Goal: Transaction & Acquisition: Purchase product/service

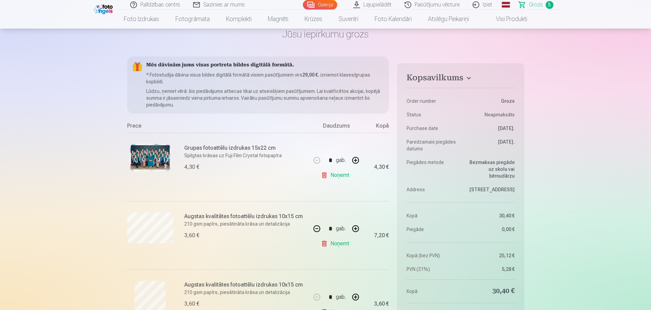
scroll to position [34, 0]
click at [149, 154] on img at bounding box center [150, 158] width 41 height 27
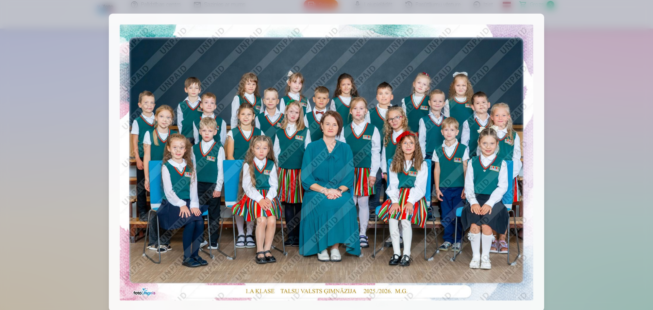
click at [576, 104] on div at bounding box center [326, 155] width 653 height 310
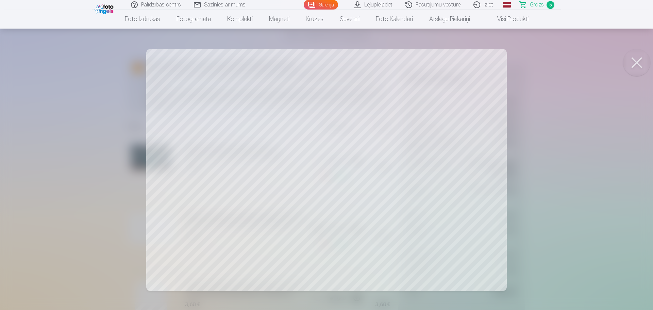
click at [595, 209] on div at bounding box center [326, 155] width 653 height 310
click at [562, 175] on div at bounding box center [326, 155] width 653 height 310
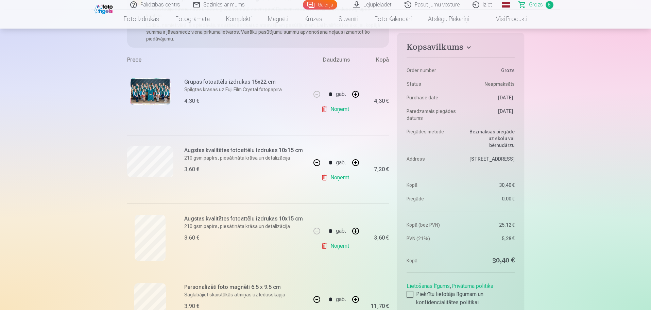
scroll to position [102, 0]
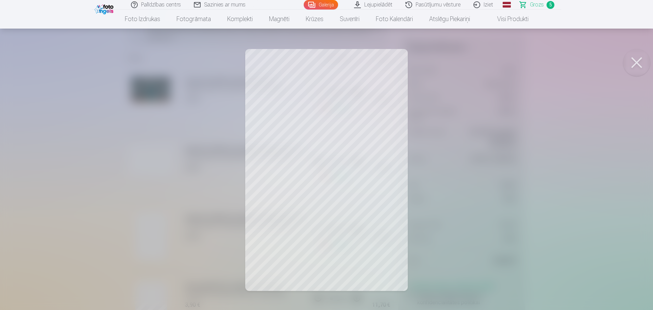
click at [638, 63] on button at bounding box center [636, 62] width 27 height 27
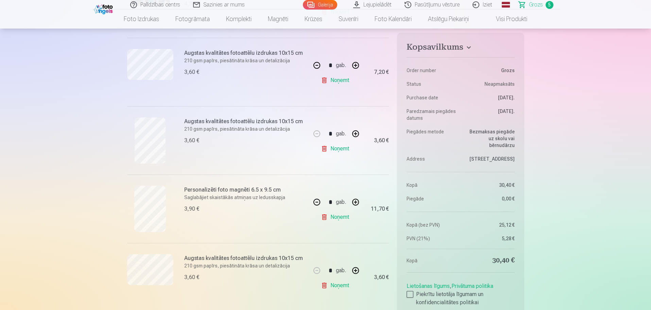
scroll to position [204, 0]
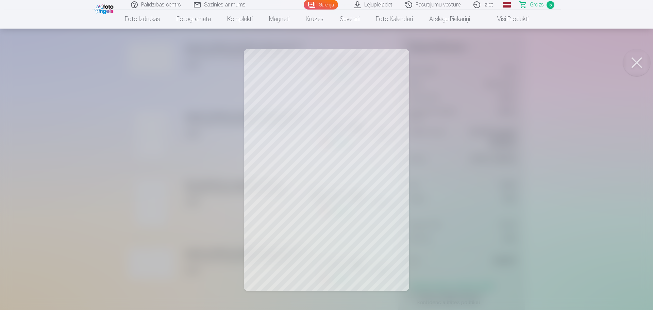
click at [639, 64] on button at bounding box center [636, 62] width 27 height 27
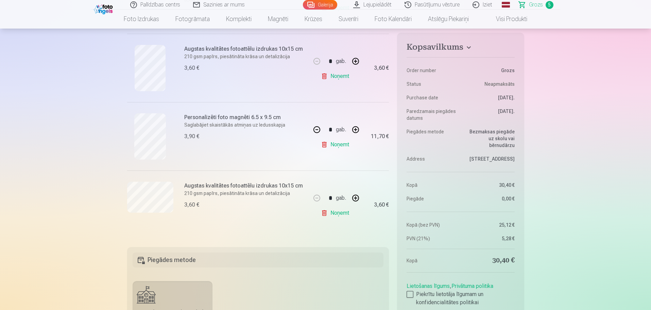
scroll to position [272, 0]
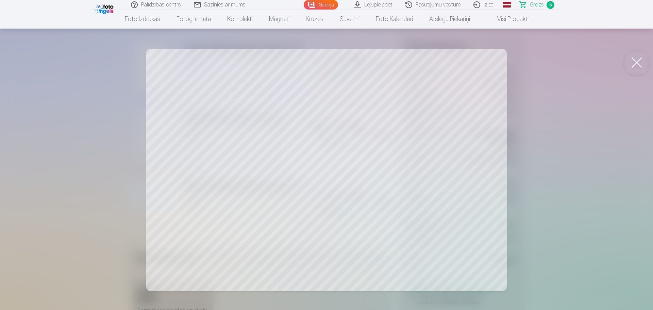
click at [636, 58] on button at bounding box center [636, 62] width 27 height 27
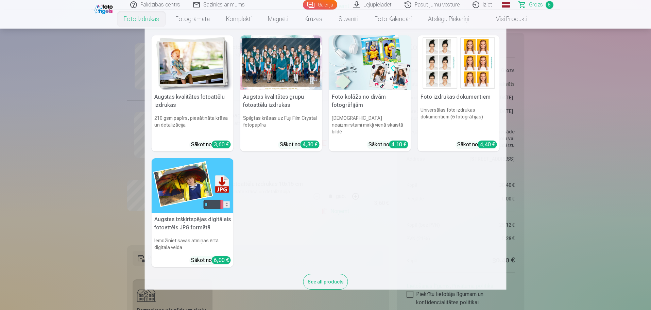
click at [133, 19] on link "Foto izdrukas" at bounding box center [142, 19] width 52 height 19
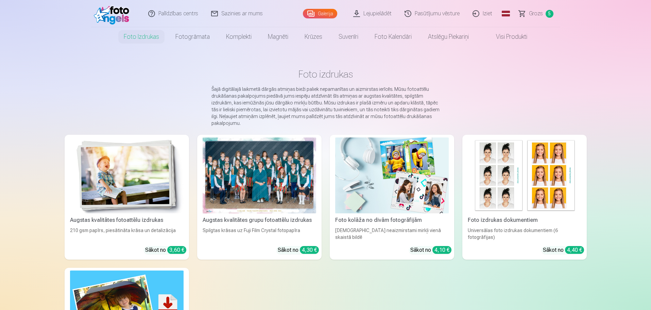
click at [321, 11] on link "Galerija" at bounding box center [320, 14] width 34 height 10
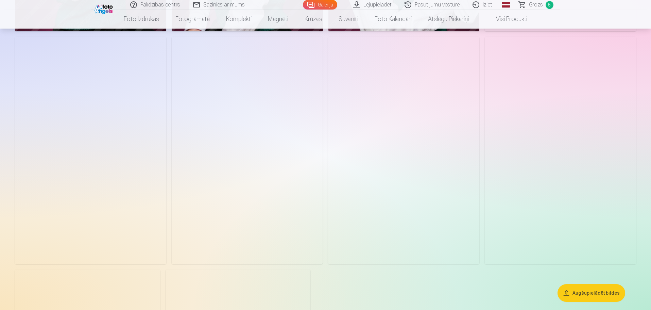
scroll to position [3367, 0]
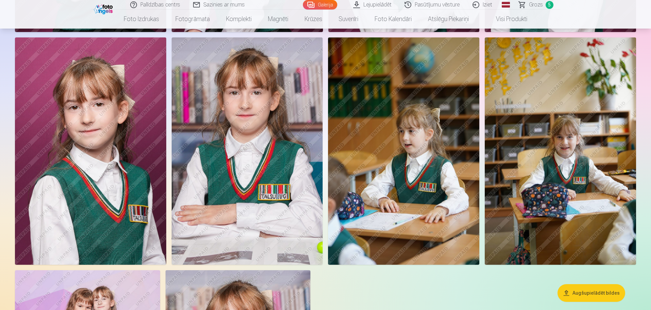
click at [544, 5] on link "Grozs 5" at bounding box center [537, 5] width 48 height 10
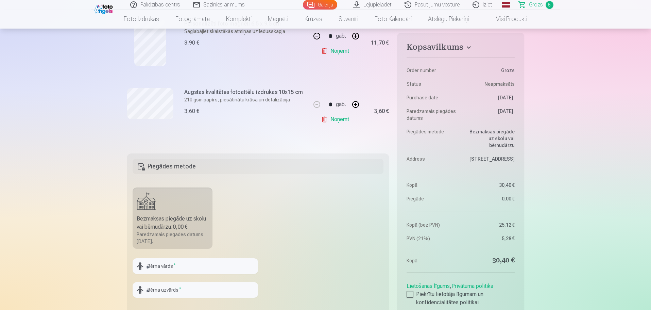
scroll to position [408, 0]
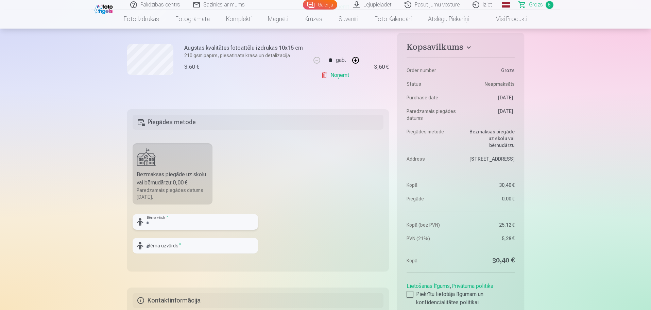
click at [187, 222] on input "text" at bounding box center [196, 222] width 126 height 16
type input "**********"
click at [204, 250] on input "text" at bounding box center [196, 246] width 126 height 16
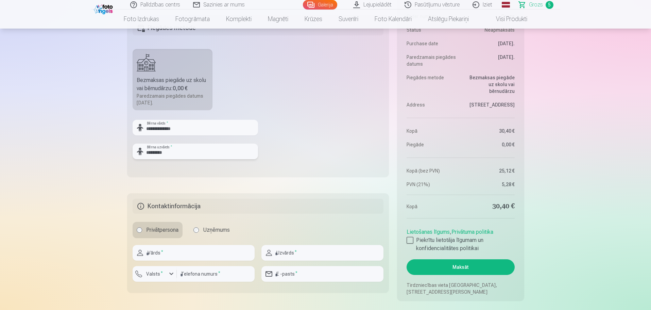
scroll to position [510, 0]
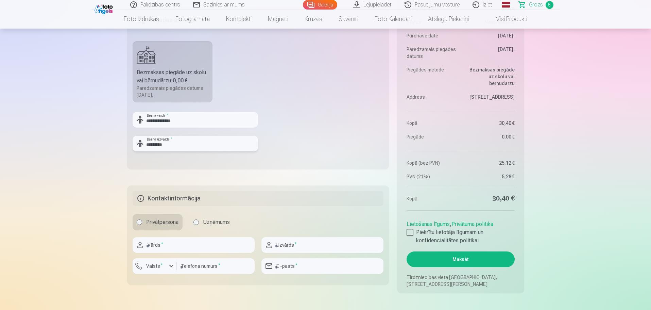
type input "*********"
click at [177, 246] on input "text" at bounding box center [194, 245] width 122 height 16
type input "*****"
click at [314, 246] on input "text" at bounding box center [323, 245] width 122 height 16
type input "*********"
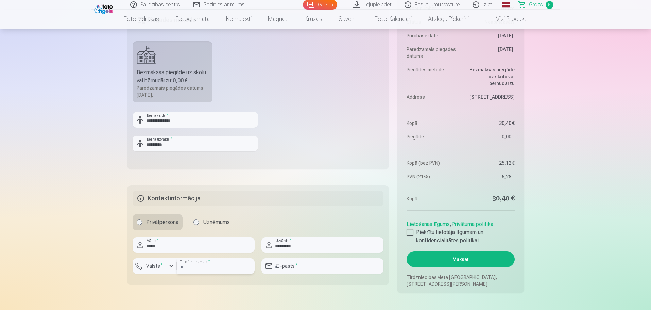
click at [206, 268] on input "number" at bounding box center [216, 266] width 78 height 16
click at [311, 267] on input "email" at bounding box center [323, 266] width 122 height 16
type input "**********"
click at [411, 232] on div at bounding box center [410, 232] width 7 height 7
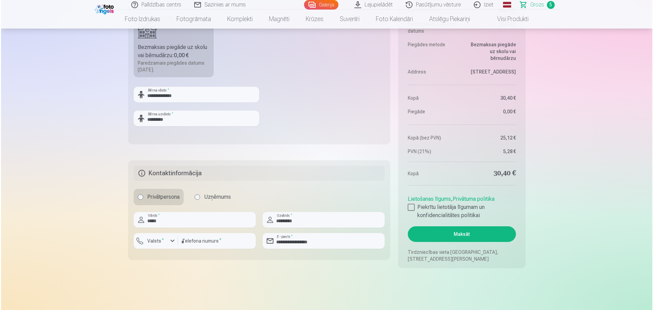
scroll to position [578, 0]
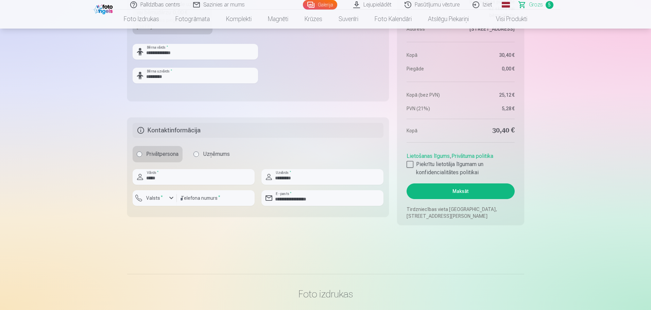
click at [459, 189] on button "Maksāt" at bounding box center [461, 191] width 108 height 16
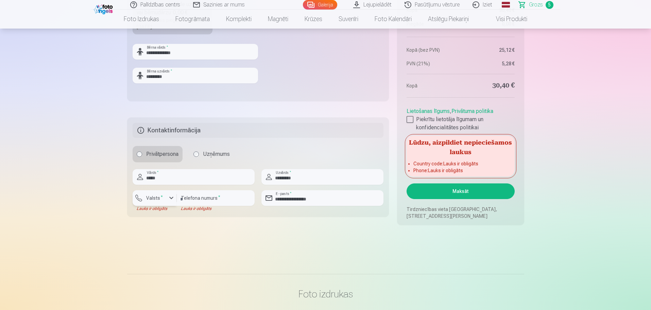
click at [176, 190] on button "Valsts *" at bounding box center [155, 198] width 44 height 16
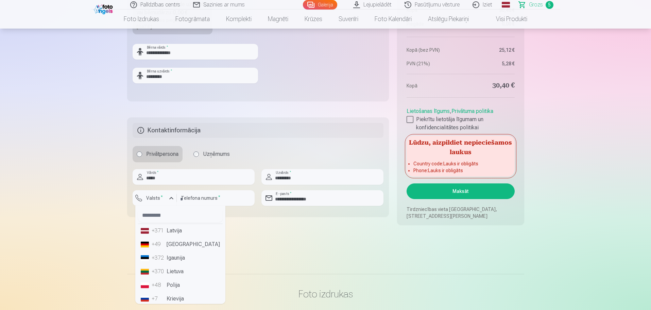
click at [176, 230] on li "+371 Latvija" at bounding box center [180, 231] width 85 height 14
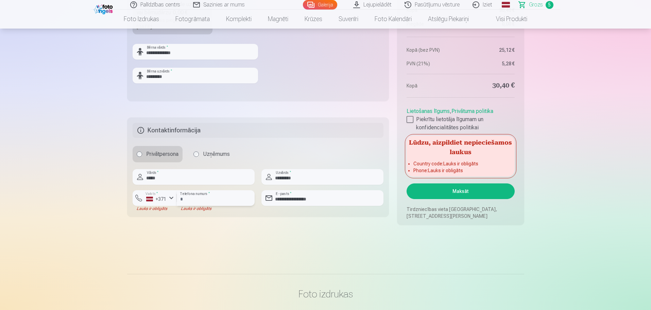
click at [201, 194] on input "number" at bounding box center [216, 198] width 78 height 16
click at [459, 191] on button "Maksāt" at bounding box center [461, 191] width 108 height 16
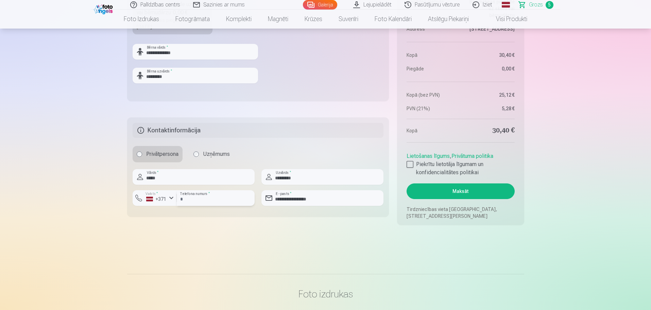
type input "********"
click at [454, 189] on button "Maksāt" at bounding box center [461, 191] width 108 height 16
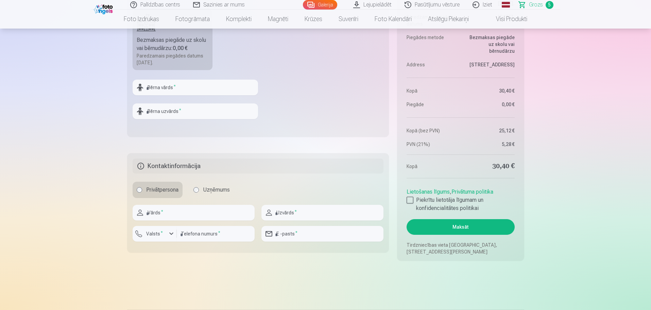
scroll to position [544, 0]
click at [201, 88] on input "text" at bounding box center [196, 86] width 126 height 16
type input "**********"
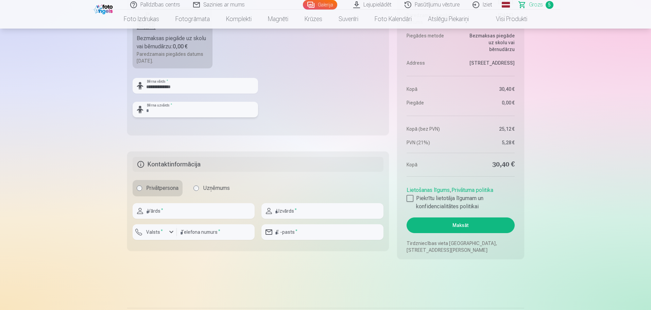
click at [190, 112] on input "text" at bounding box center [196, 110] width 126 height 16
type input "*********"
click at [177, 217] on input "text" at bounding box center [194, 211] width 122 height 16
type input "*****"
click at [292, 213] on input "text" at bounding box center [323, 211] width 122 height 16
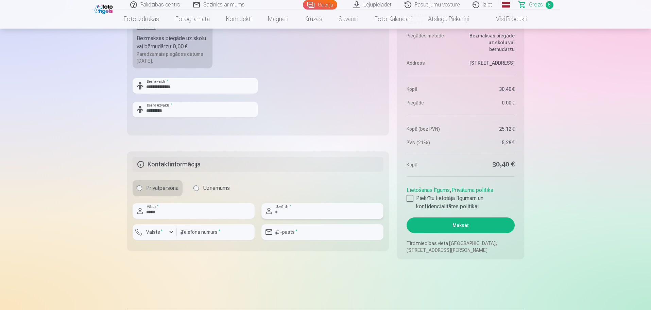
type input "*********"
click at [302, 235] on input "email" at bounding box center [323, 232] width 122 height 16
type input "**********"
click at [162, 232] on label "Valsts *" at bounding box center [155, 232] width 22 height 7
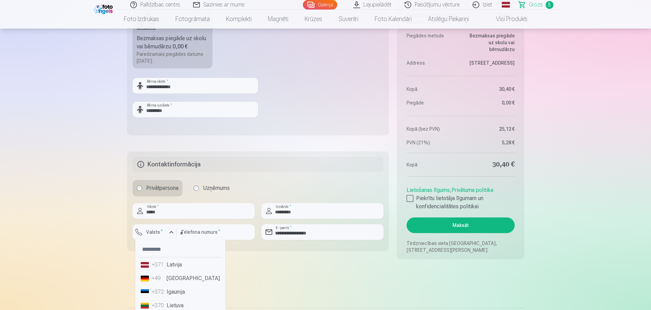
drag, startPoint x: 160, startPoint y: 263, endPoint x: 180, endPoint y: 251, distance: 23.6
click at [161, 263] on div "+371" at bounding box center [159, 265] width 14 height 8
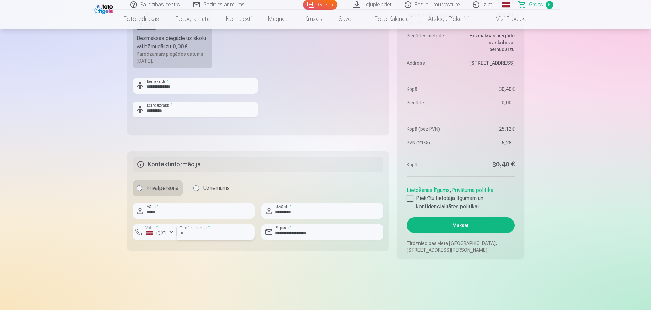
click at [212, 232] on input "number" at bounding box center [216, 232] width 78 height 16
click at [411, 197] on div at bounding box center [410, 198] width 7 height 7
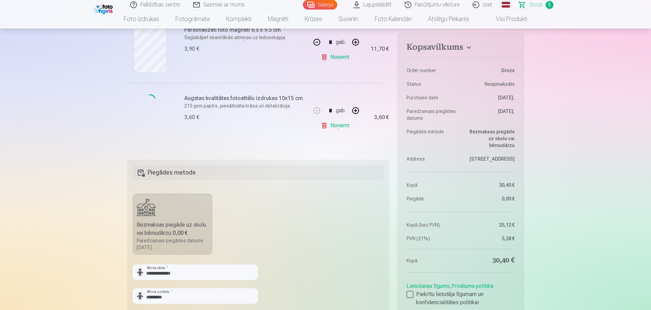
scroll to position [340, 0]
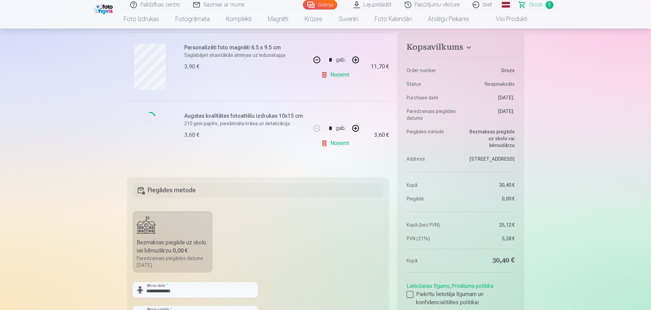
click at [226, 115] on h6 "Augstas kvalitātes fotoattēlu izdrukas 10x15 cm" at bounding box center [245, 116] width 123 height 8
click at [538, 5] on span "Grozs" at bounding box center [536, 5] width 14 height 8
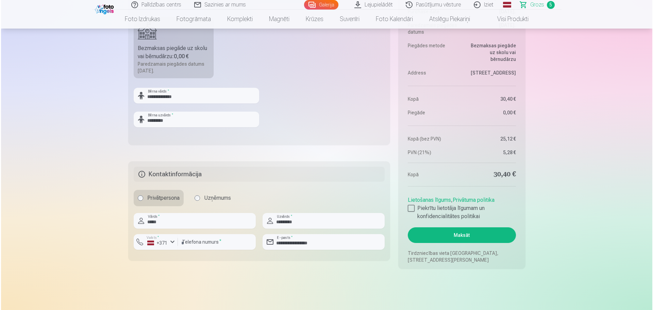
scroll to position [612, 0]
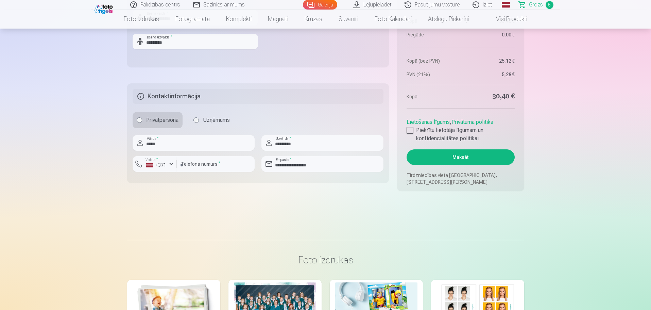
click at [455, 157] on button "Maksāt" at bounding box center [461, 157] width 108 height 16
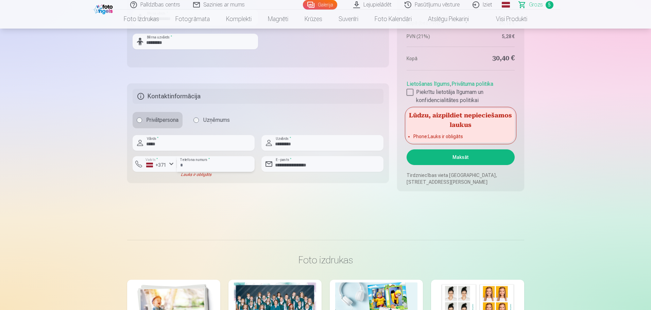
click at [200, 162] on input "number" at bounding box center [216, 164] width 78 height 16
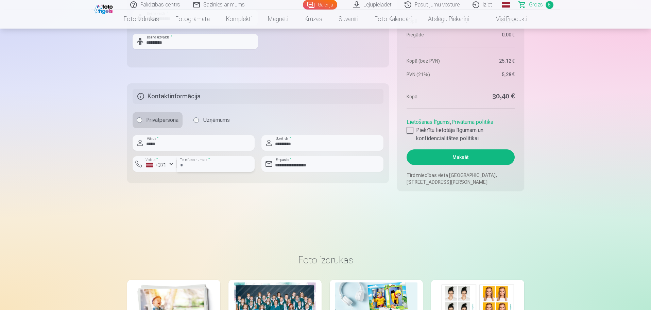
type input "********"
click at [448, 155] on button "Maksāt" at bounding box center [461, 157] width 108 height 16
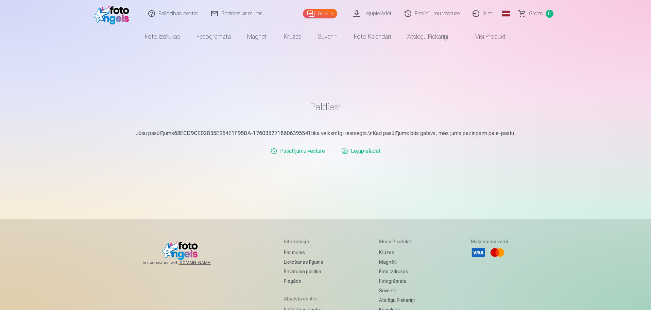
click at [369, 150] on link "Lejupielādēt" at bounding box center [361, 151] width 45 height 14
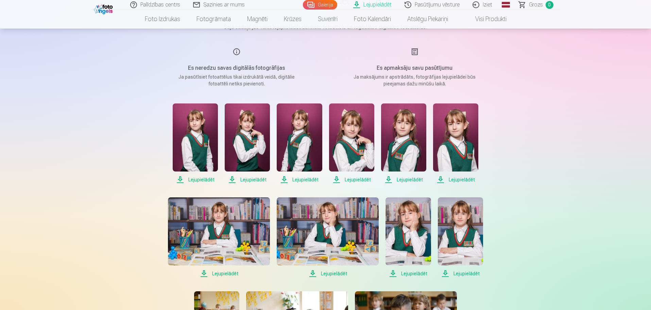
scroll to position [102, 0]
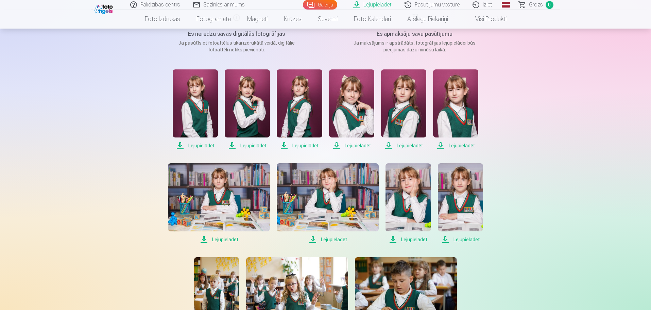
click at [200, 144] on span "Lejupielādēt" at bounding box center [195, 145] width 45 height 8
click at [251, 145] on span "Lejupielādēt" at bounding box center [247, 145] width 45 height 8
click at [304, 144] on span "Lejupielādēt" at bounding box center [299, 145] width 45 height 8
click at [352, 145] on span "Lejupielādēt" at bounding box center [351, 145] width 45 height 8
click at [411, 146] on span "Lejupielādēt" at bounding box center [403, 145] width 45 height 8
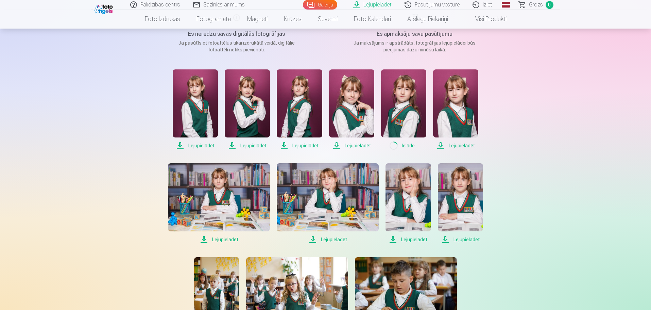
click at [461, 146] on span "Lejupielādēt" at bounding box center [455, 145] width 45 height 8
click at [227, 238] on span "Lejupielādēt" at bounding box center [219, 239] width 102 height 8
click at [337, 237] on span "Lejupielādēt" at bounding box center [328, 239] width 102 height 8
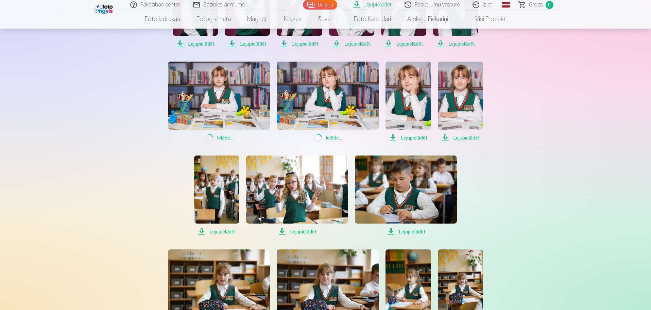
scroll to position [204, 0]
click at [414, 136] on span "Lejupielādēt" at bounding box center [408, 137] width 45 height 8
click at [472, 136] on span "Lejupielādēt" at bounding box center [460, 137] width 45 height 8
click at [223, 232] on span "Lejupielādēt" at bounding box center [216, 231] width 45 height 8
click at [301, 230] on span "Lejupielādēt" at bounding box center [297, 231] width 102 height 8
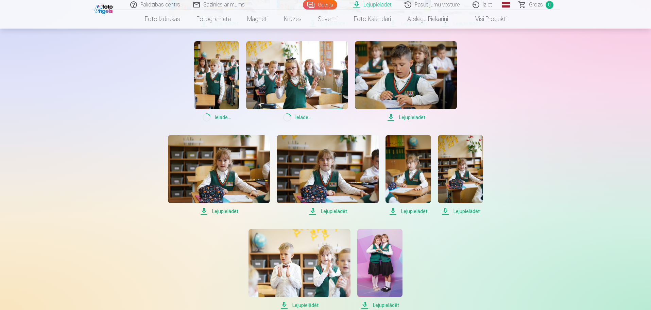
scroll to position [306, 0]
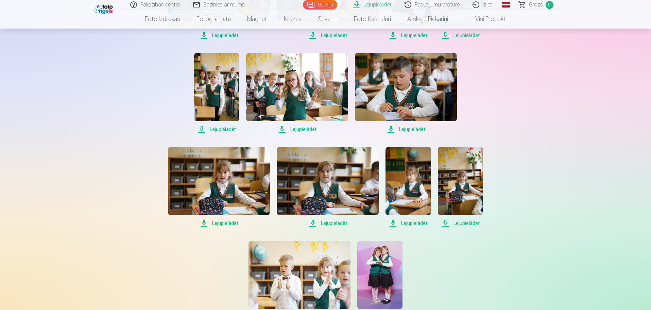
click at [407, 130] on span "Lejupielādēt" at bounding box center [406, 129] width 102 height 8
click at [225, 222] on span "Lejupielādēt" at bounding box center [219, 223] width 102 height 8
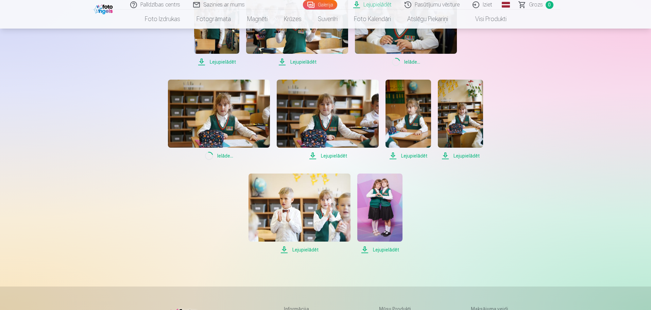
scroll to position [374, 0]
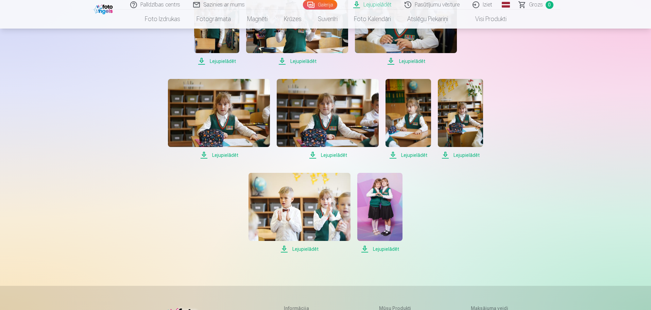
click at [336, 154] on span "Lejupielādēt" at bounding box center [328, 155] width 102 height 8
click at [415, 155] on span "Lejupielādēt" at bounding box center [408, 155] width 45 height 8
click at [467, 154] on span "Lejupielādēt" at bounding box center [460, 155] width 45 height 8
click at [308, 249] on span "Lejupielādēt" at bounding box center [300, 249] width 102 height 8
click at [388, 248] on span "Lejupielādēt" at bounding box center [379, 249] width 45 height 8
